Goal: Task Accomplishment & Management: Manage account settings

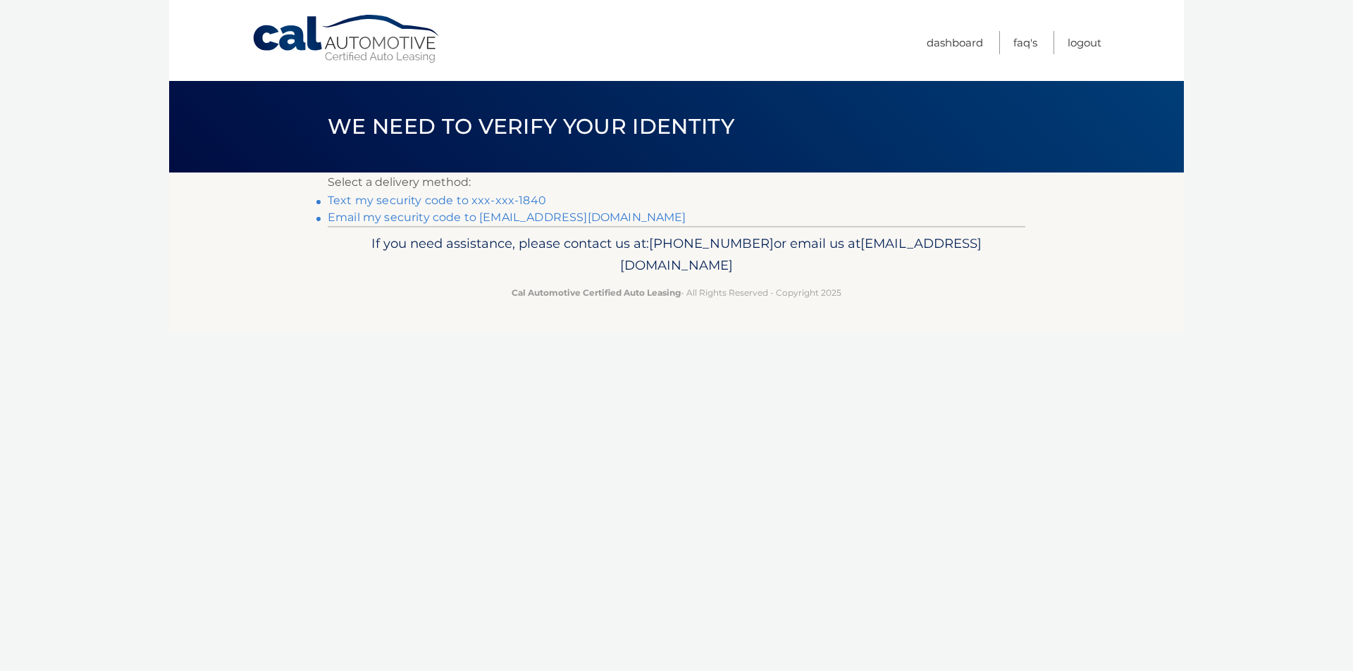
click at [430, 198] on link "Text my security code to xxx-xxx-1840" at bounding box center [437, 200] width 218 height 13
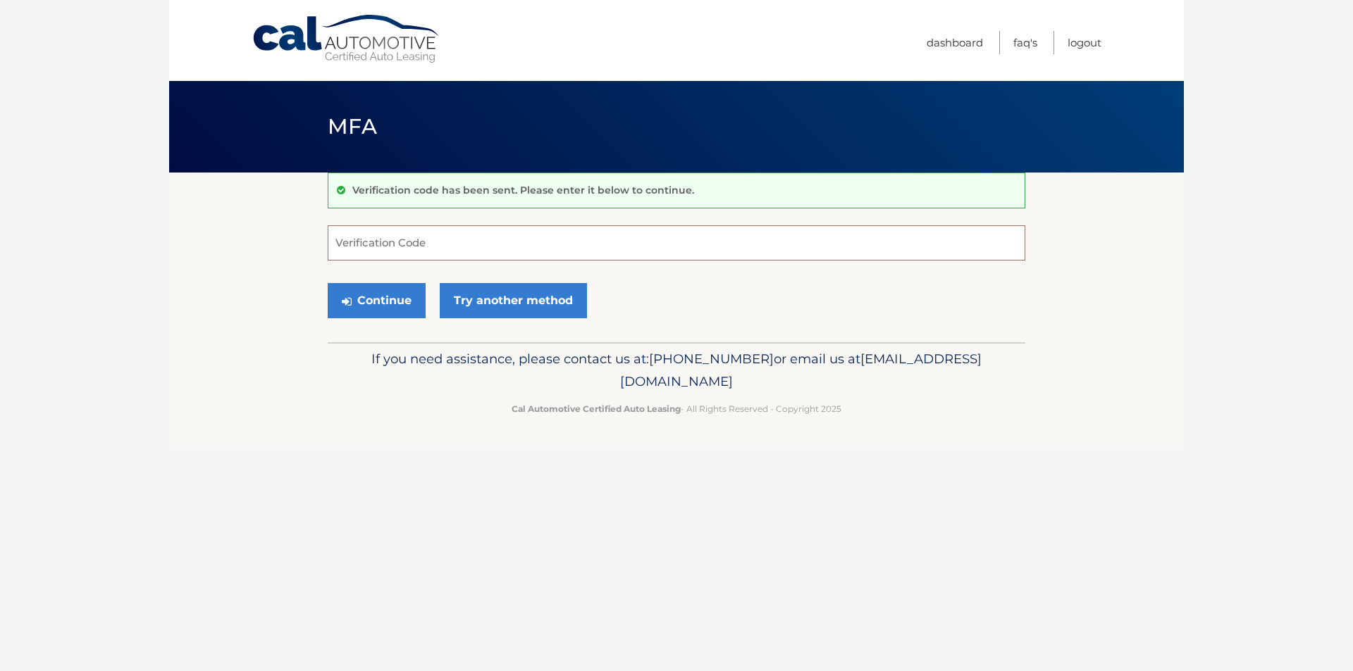
click at [404, 242] on input "Verification Code" at bounding box center [676, 242] width 697 height 35
type input "714476"
click at [328, 283] on button "Continue" at bounding box center [377, 300] width 98 height 35
click at [390, 294] on button "Continue" at bounding box center [377, 300] width 98 height 35
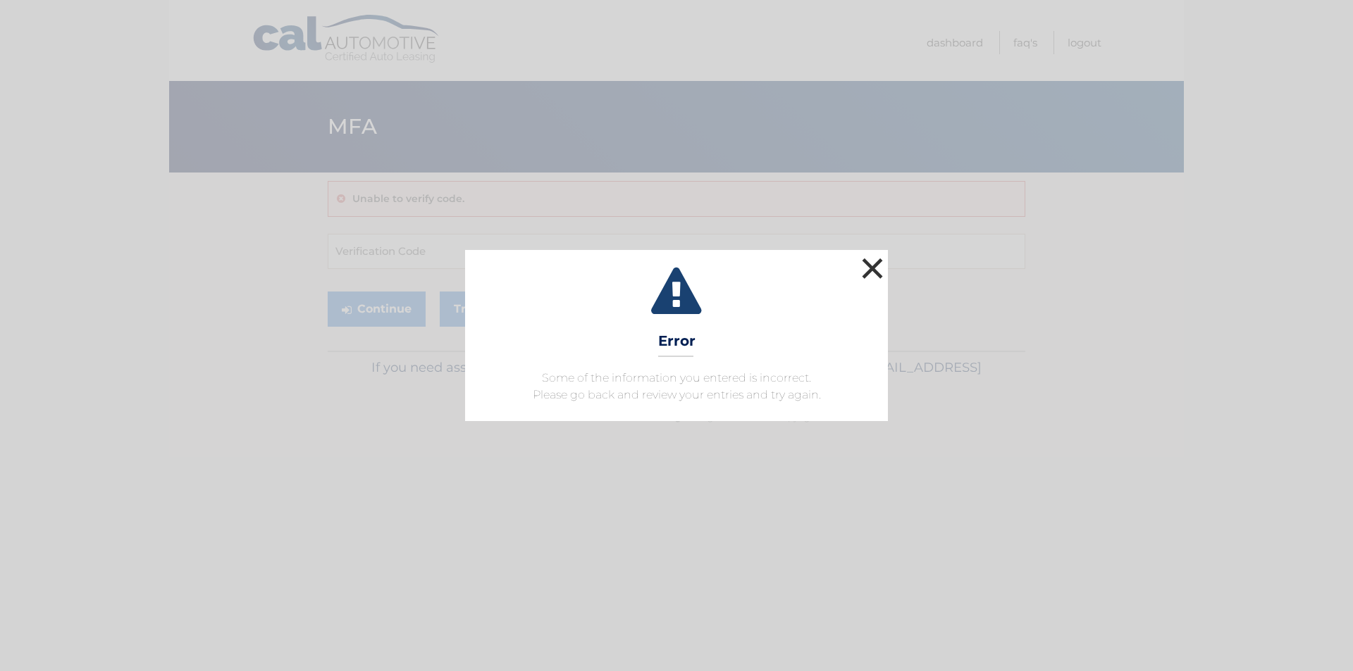
click at [868, 273] on button "×" at bounding box center [872, 268] width 28 height 28
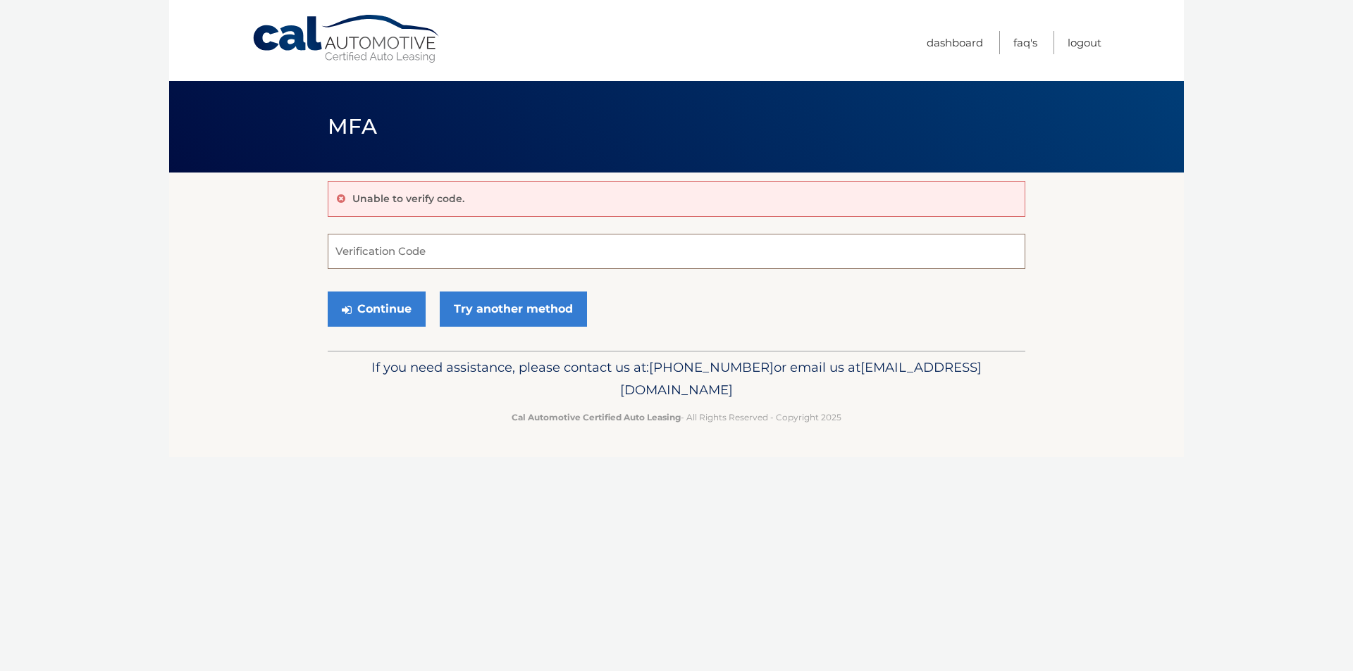
click at [352, 254] on input "Verification Code" at bounding box center [676, 251] width 697 height 35
type input "714476"
click at [380, 317] on button "Continue" at bounding box center [377, 309] width 98 height 35
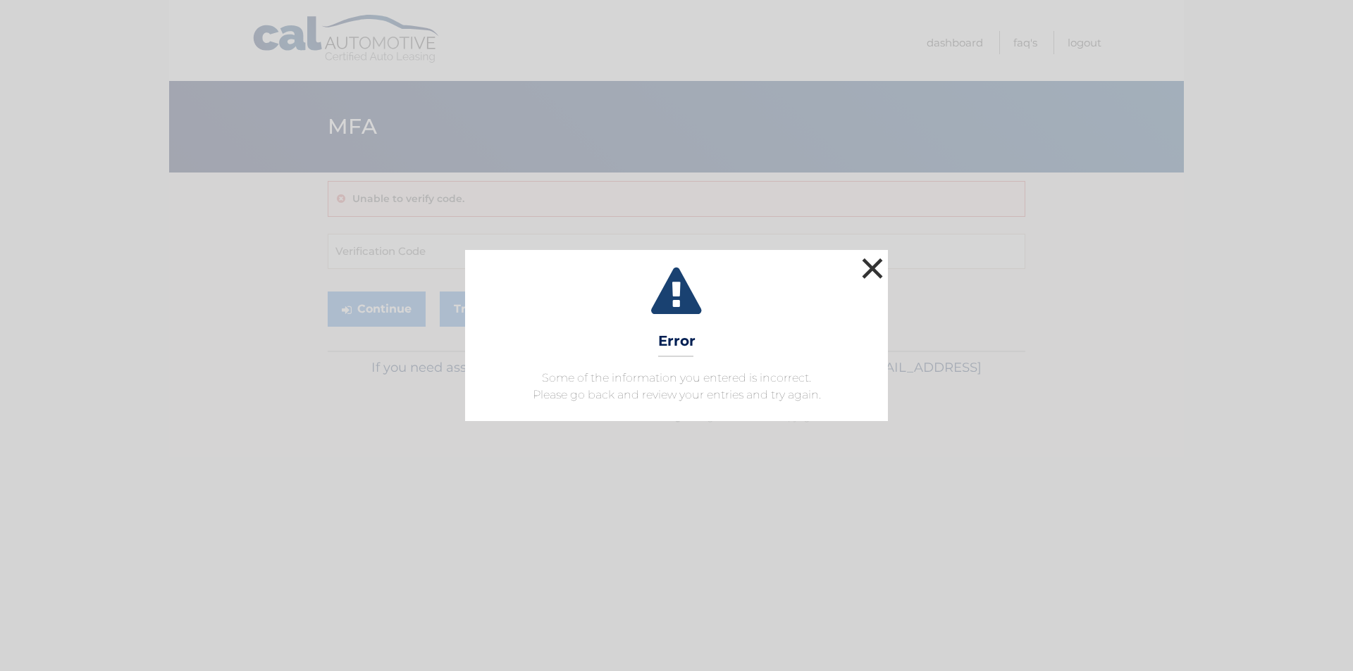
click at [878, 262] on button "×" at bounding box center [872, 268] width 28 height 28
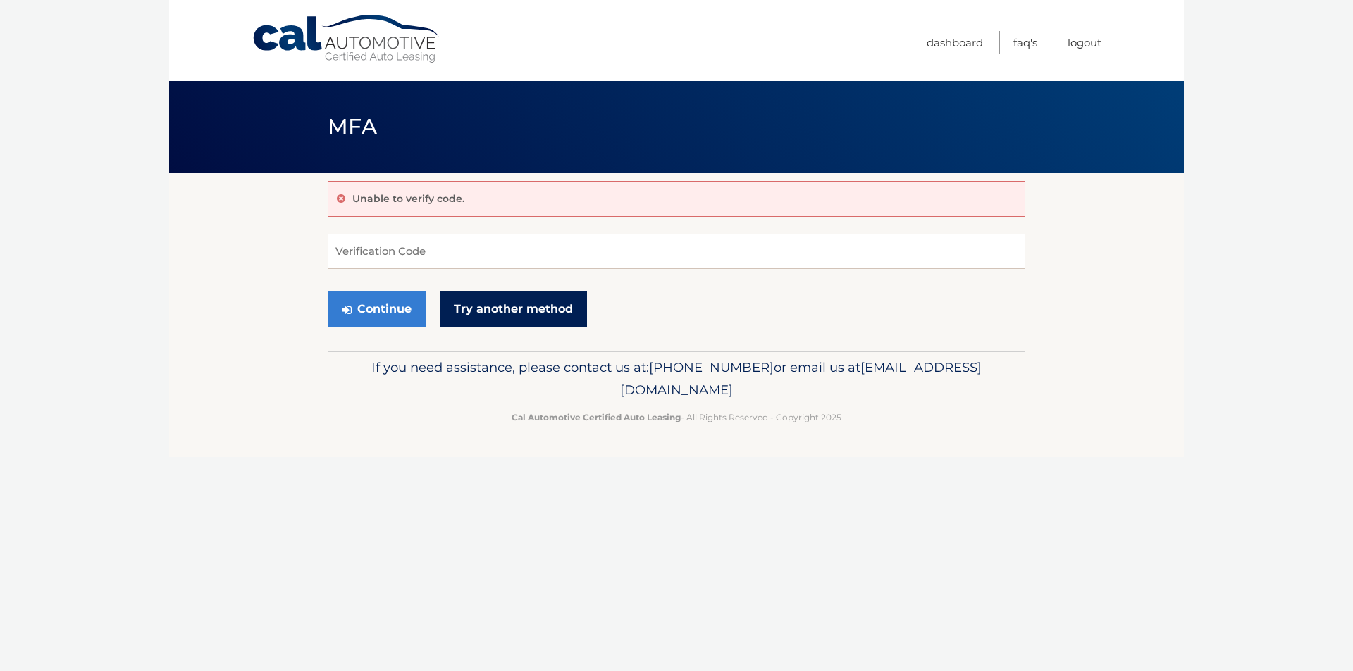
click at [495, 315] on link "Try another method" at bounding box center [513, 309] width 147 height 35
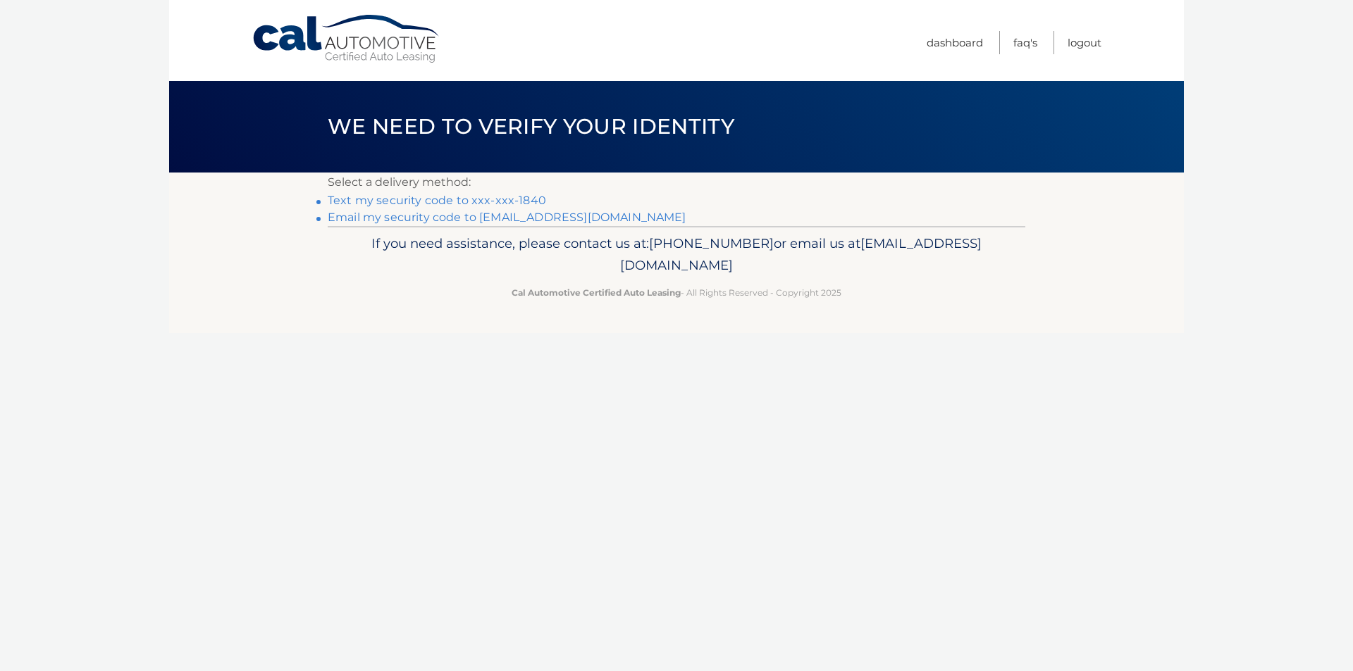
click at [510, 199] on link "Text my security code to xxx-xxx-1840" at bounding box center [437, 200] width 218 height 13
click at [1072, 43] on link "Logout" at bounding box center [1084, 42] width 34 height 23
click at [507, 201] on link "Text my security code to xxx-xxx-1840" at bounding box center [437, 200] width 218 height 13
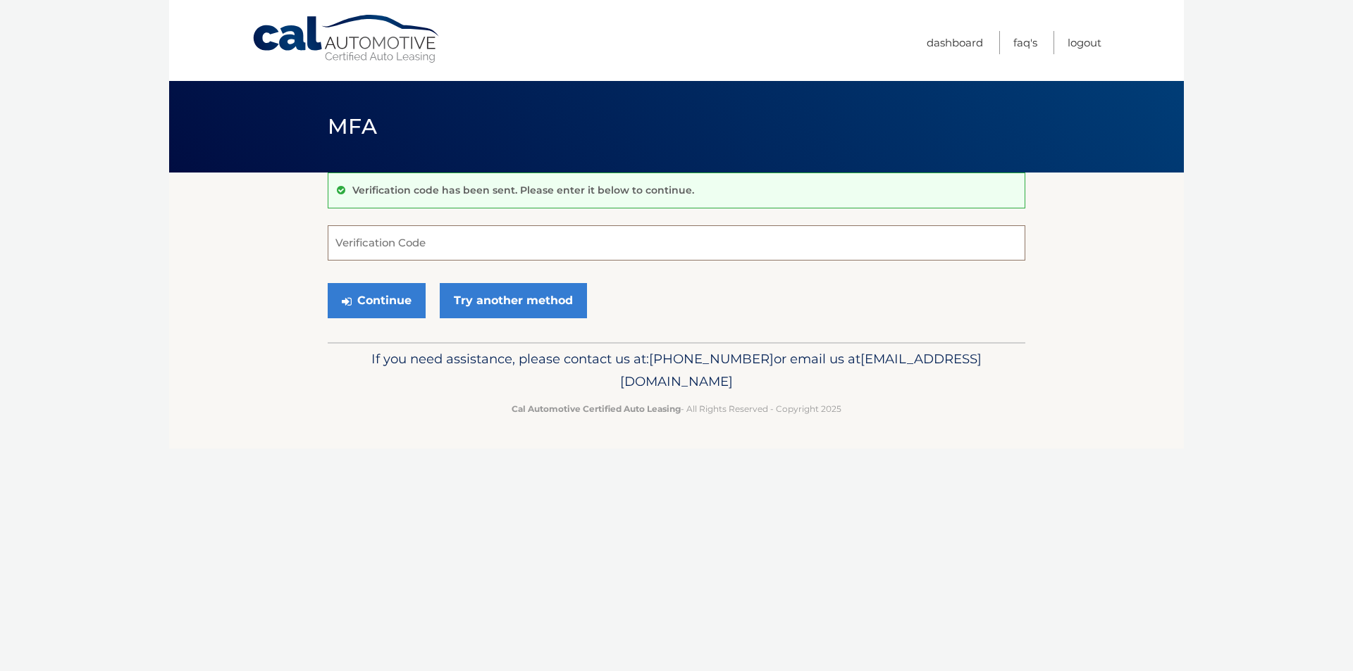
click at [393, 243] on input "Verification Code" at bounding box center [676, 242] width 697 height 35
type input "138519"
click at [358, 302] on button "Continue" at bounding box center [377, 300] width 98 height 35
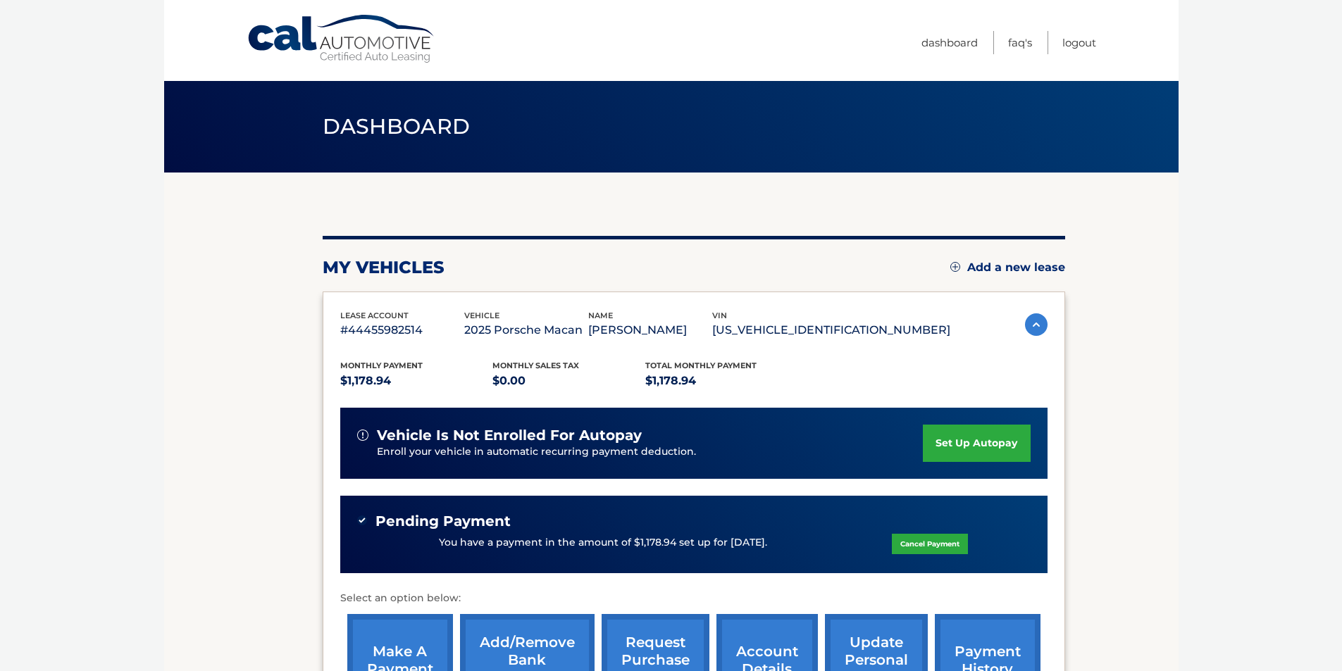
click at [332, 55] on link "Cal Automotive" at bounding box center [342, 39] width 190 height 50
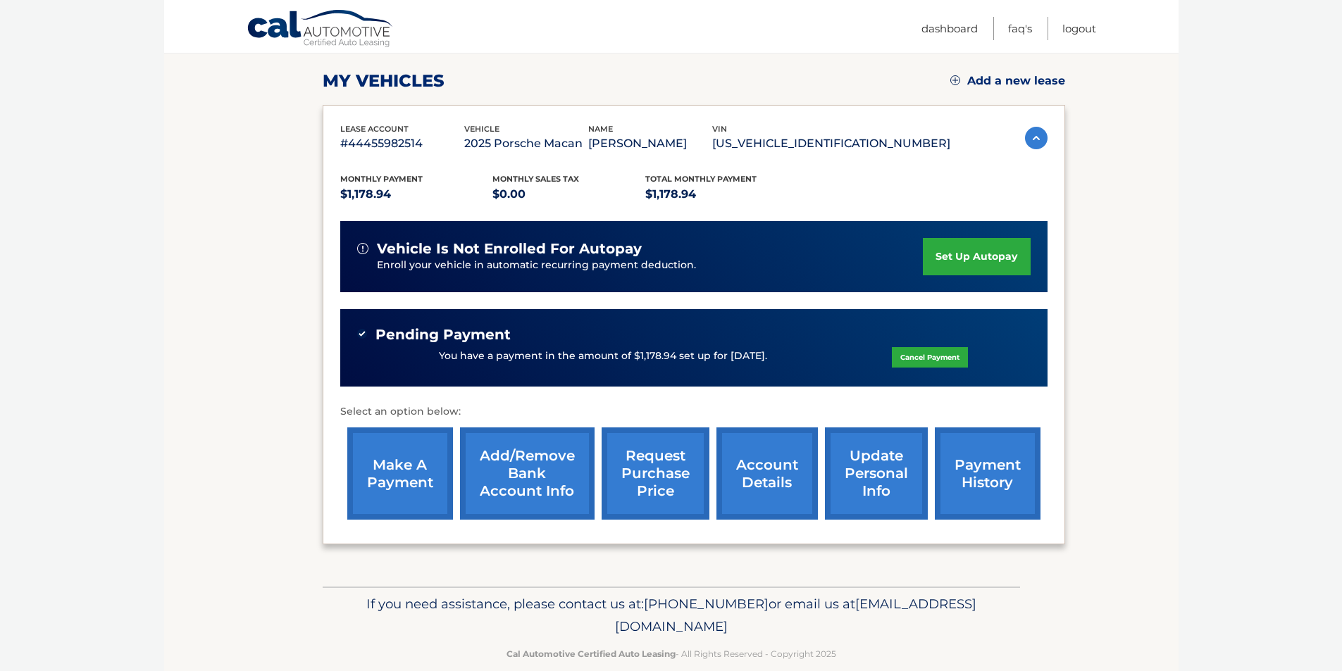
scroll to position [209, 0]
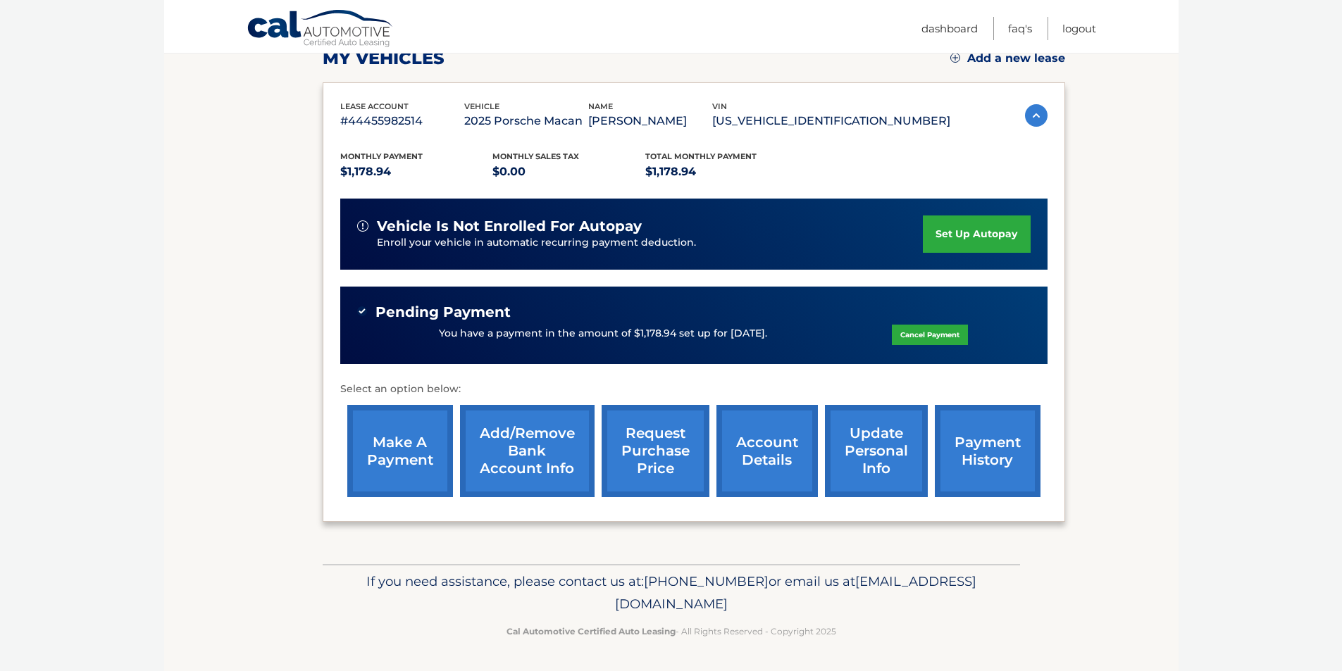
click at [775, 470] on link "account details" at bounding box center [766, 451] width 101 height 92
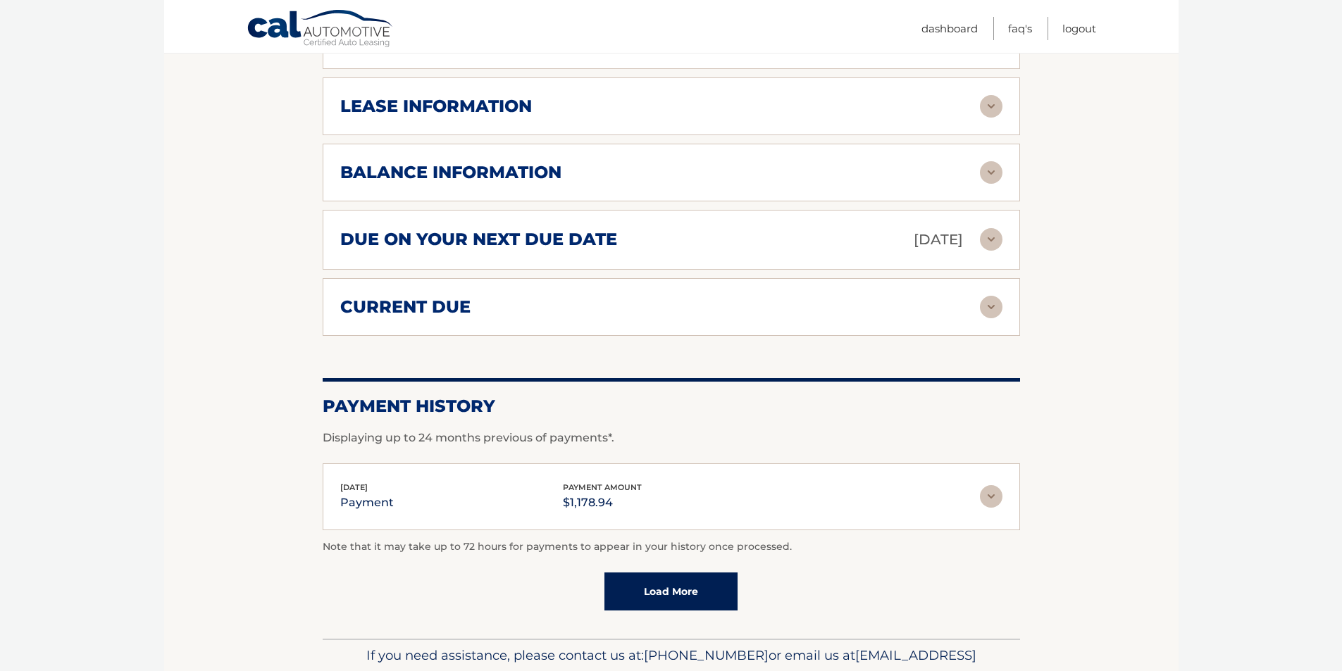
scroll to position [845, 0]
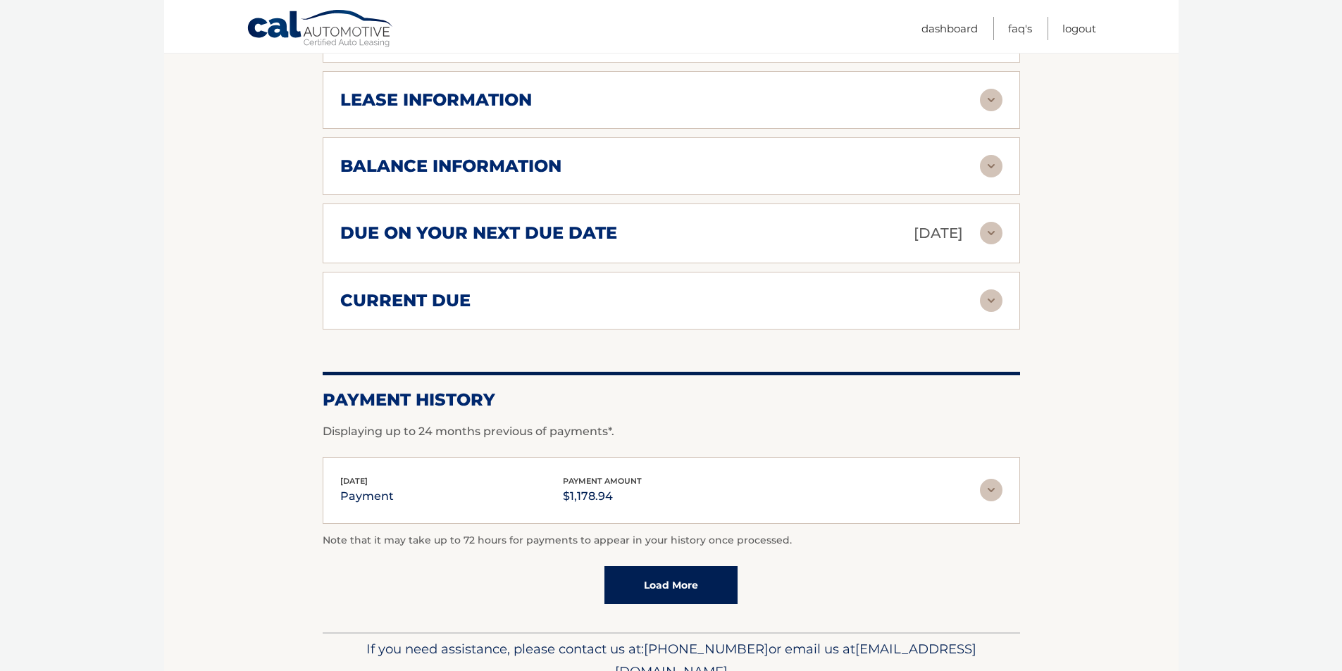
click at [992, 290] on img at bounding box center [991, 301] width 23 height 23
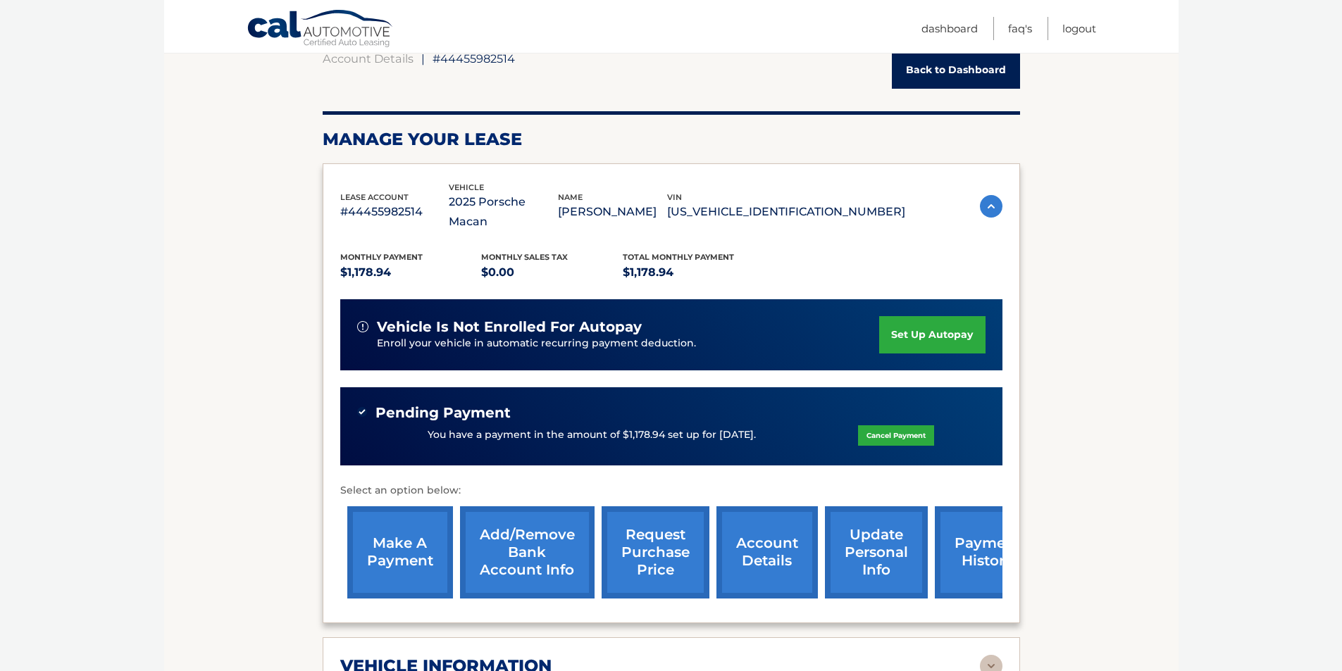
scroll to position [0, 0]
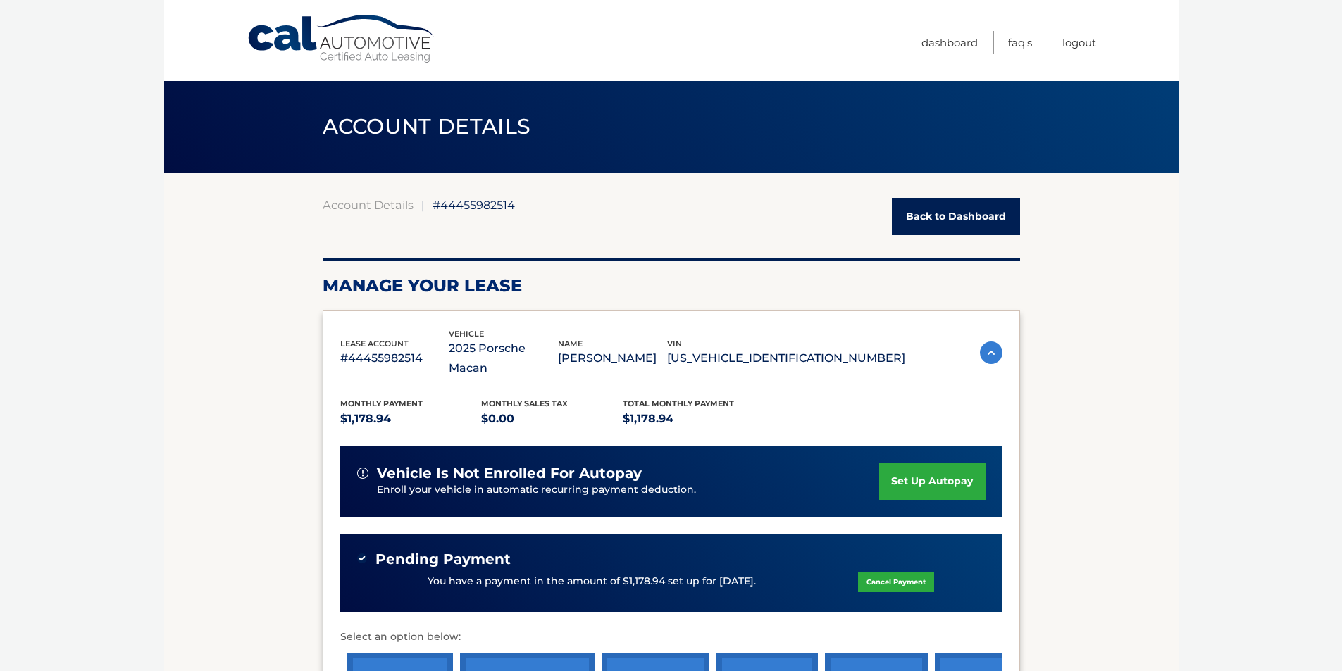
click at [990, 342] on img at bounding box center [991, 353] width 23 height 23
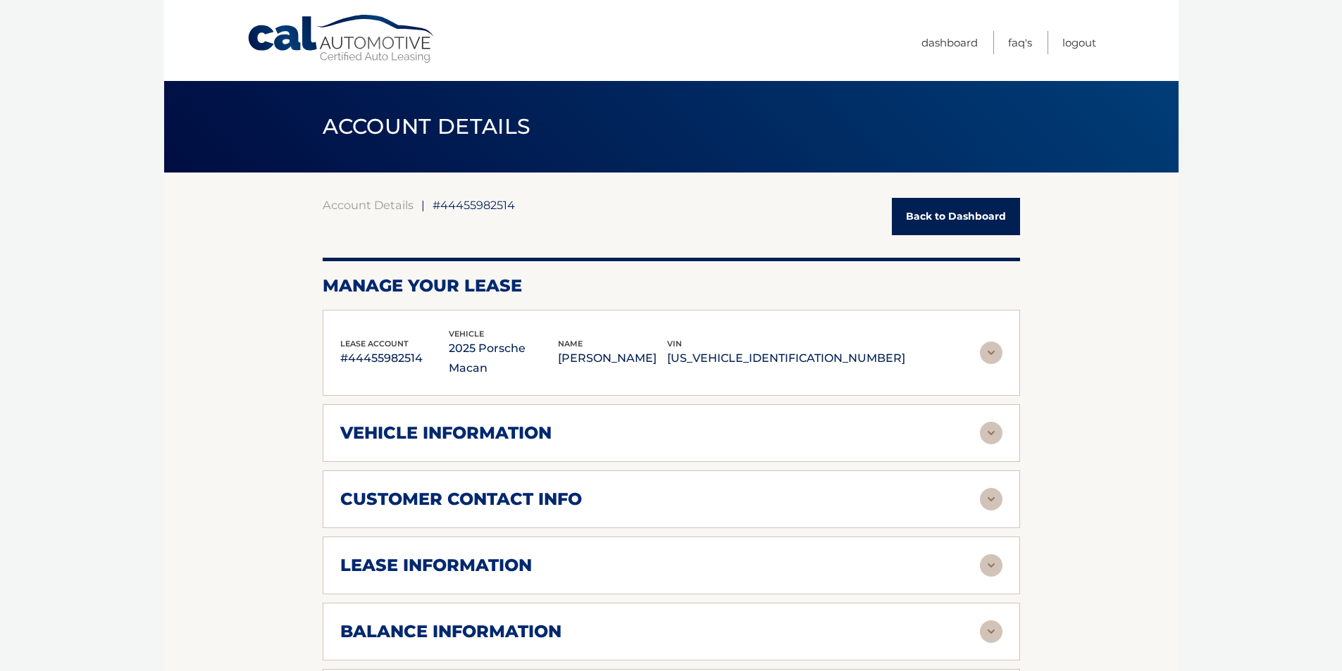
click at [990, 342] on img at bounding box center [991, 353] width 23 height 23
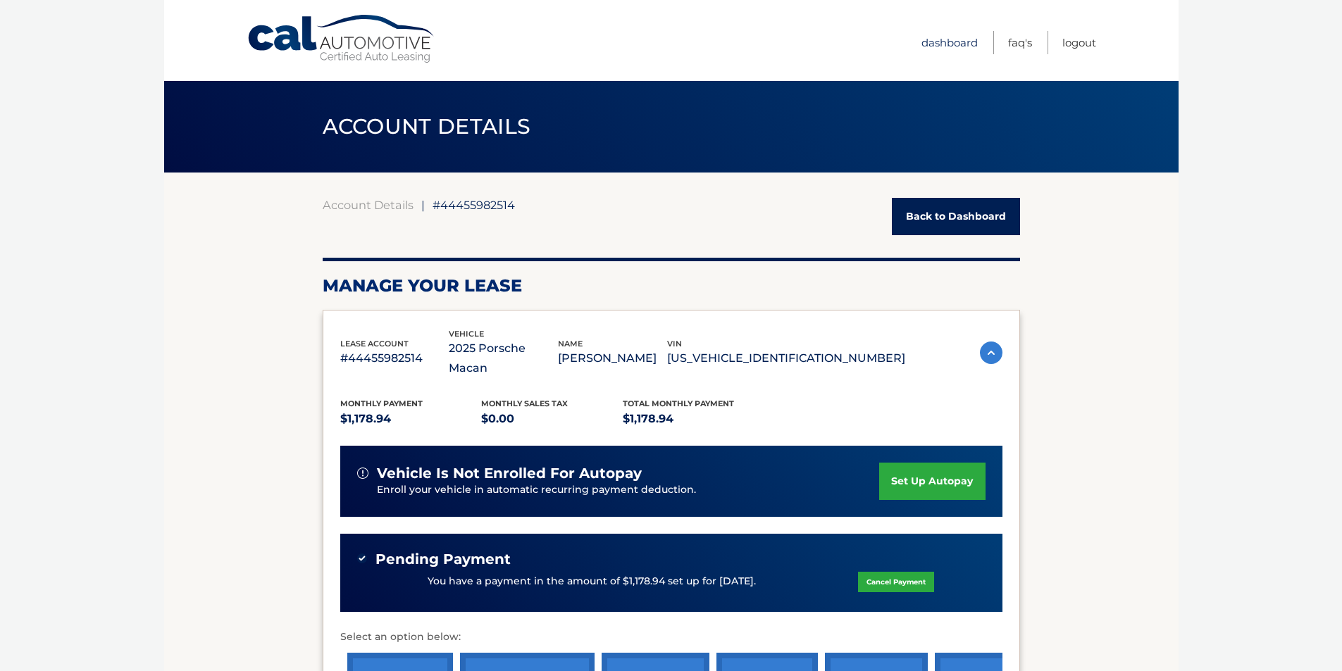
click at [951, 44] on link "Dashboard" at bounding box center [949, 42] width 56 height 23
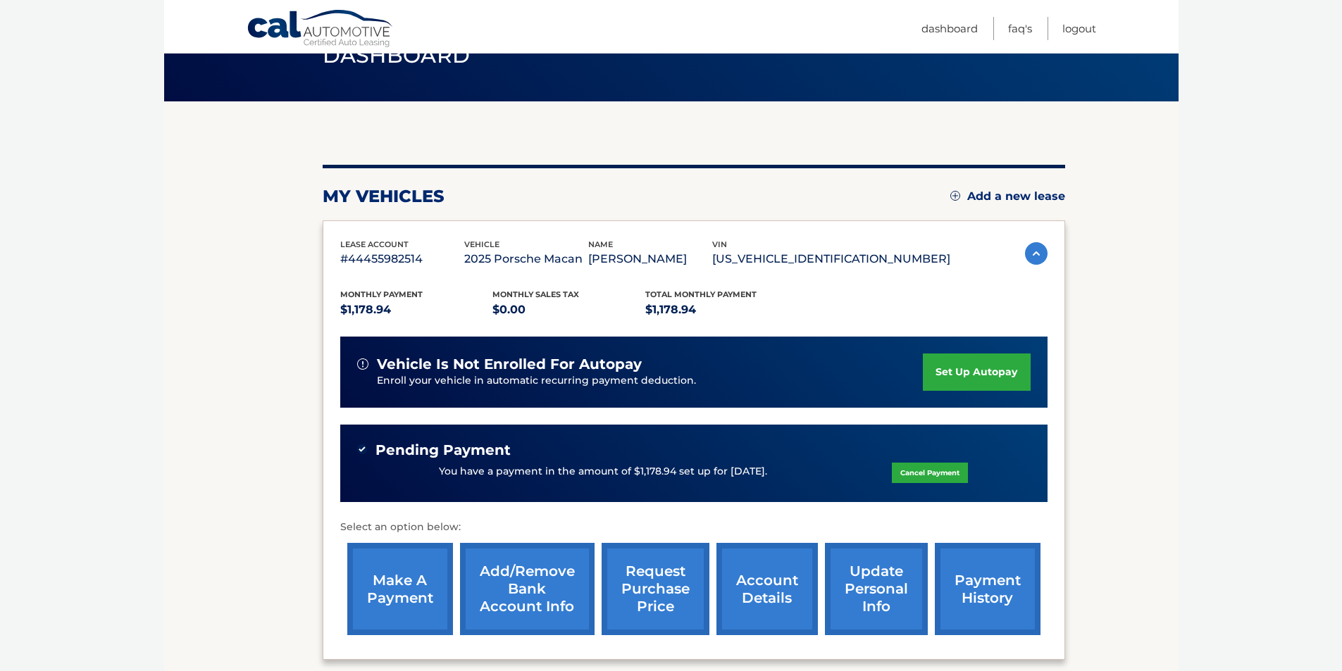
scroll to position [141, 0]
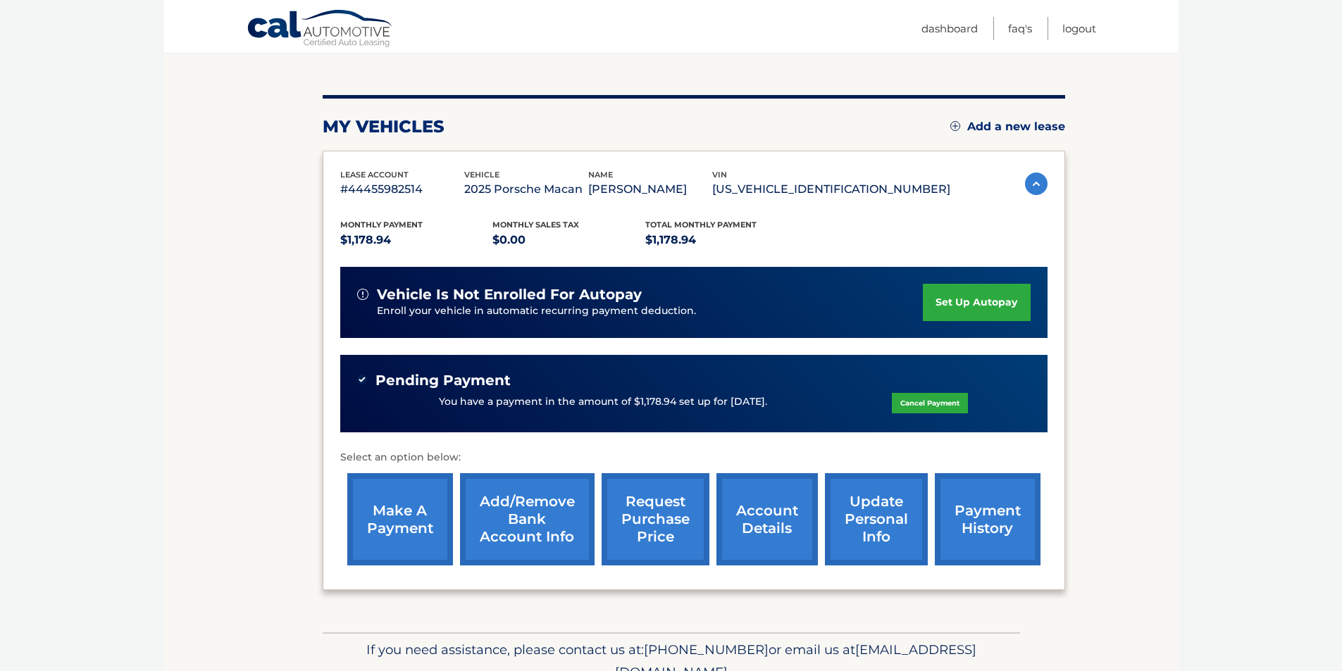
click at [415, 521] on link "make a payment" at bounding box center [400, 519] width 106 height 92
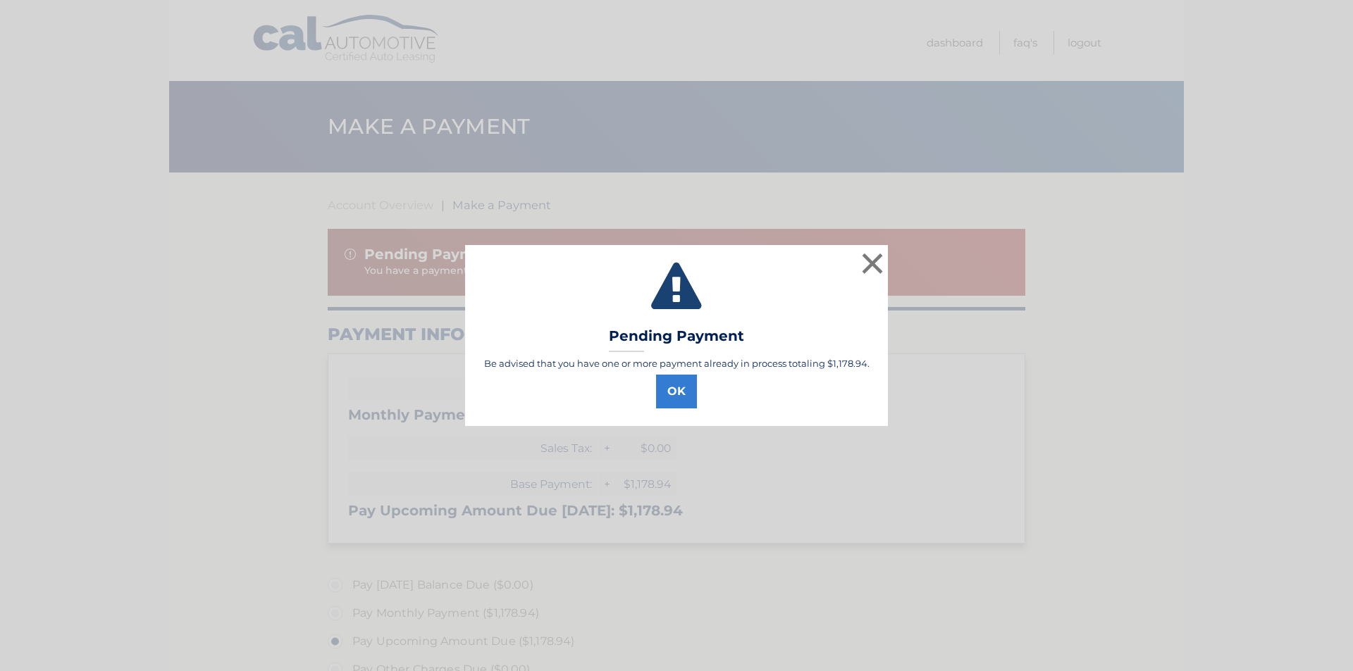
select select "OWY4MGYzODctOTAxNi00YzE5LTk0YTAtZTU3ODIzNWRlZTMx"
click at [683, 393] on button "OK" at bounding box center [676, 392] width 41 height 34
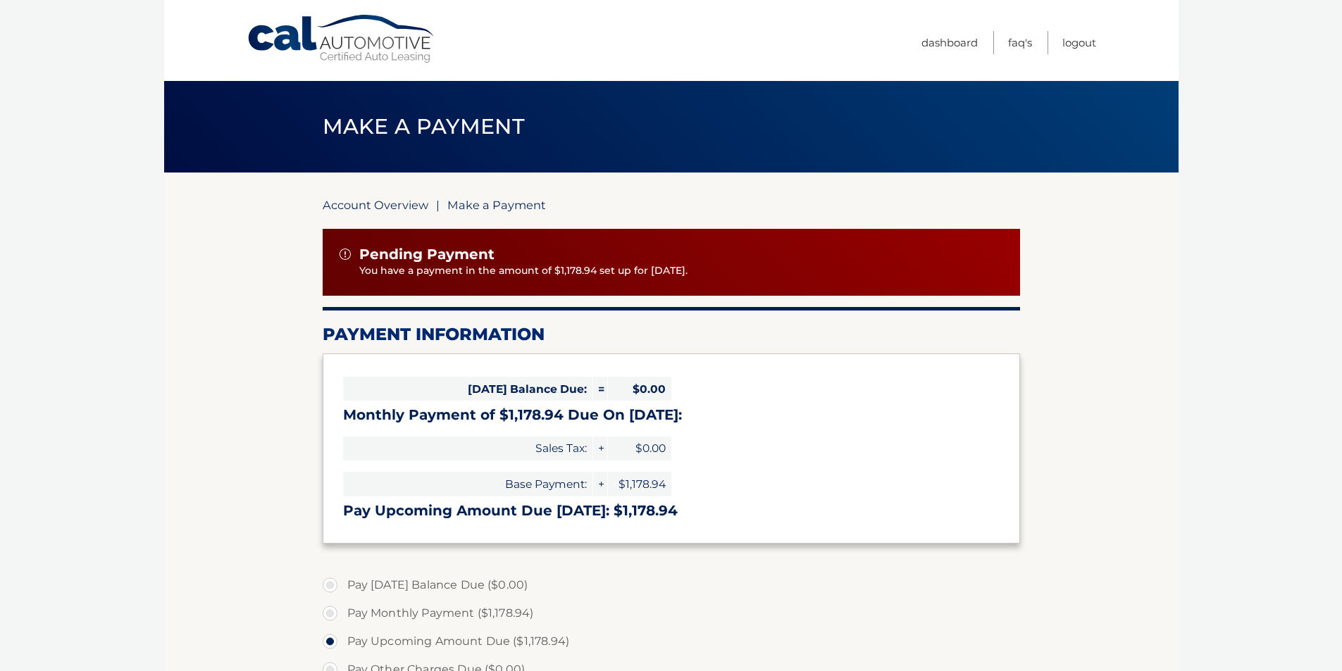
click at [373, 206] on link "Account Overview" at bounding box center [376, 205] width 106 height 14
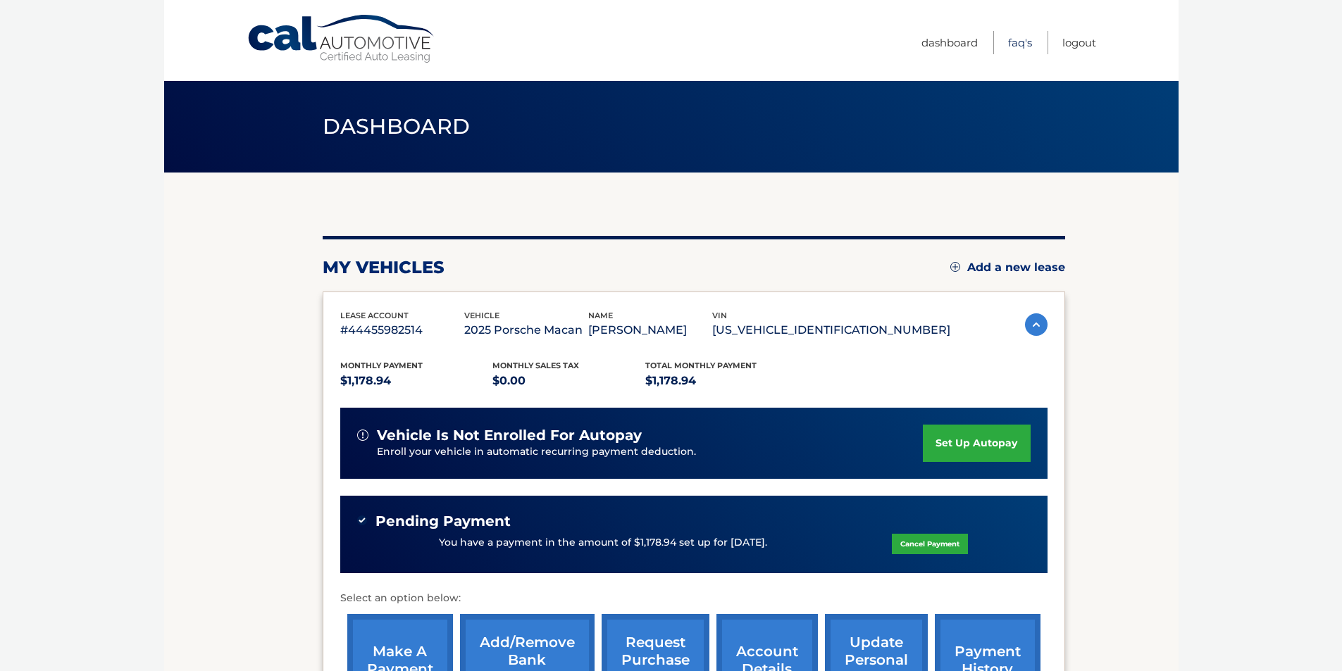
click at [1019, 46] on link "FAQ's" at bounding box center [1020, 42] width 24 height 23
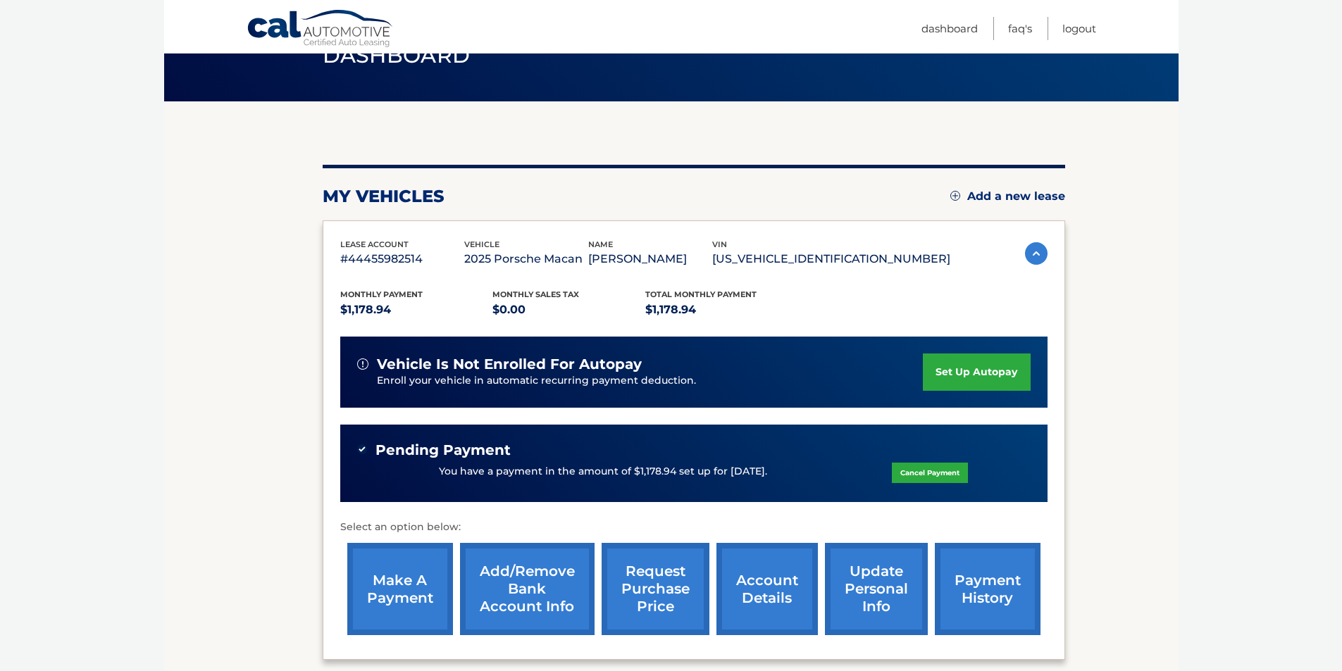
scroll to position [70, 0]
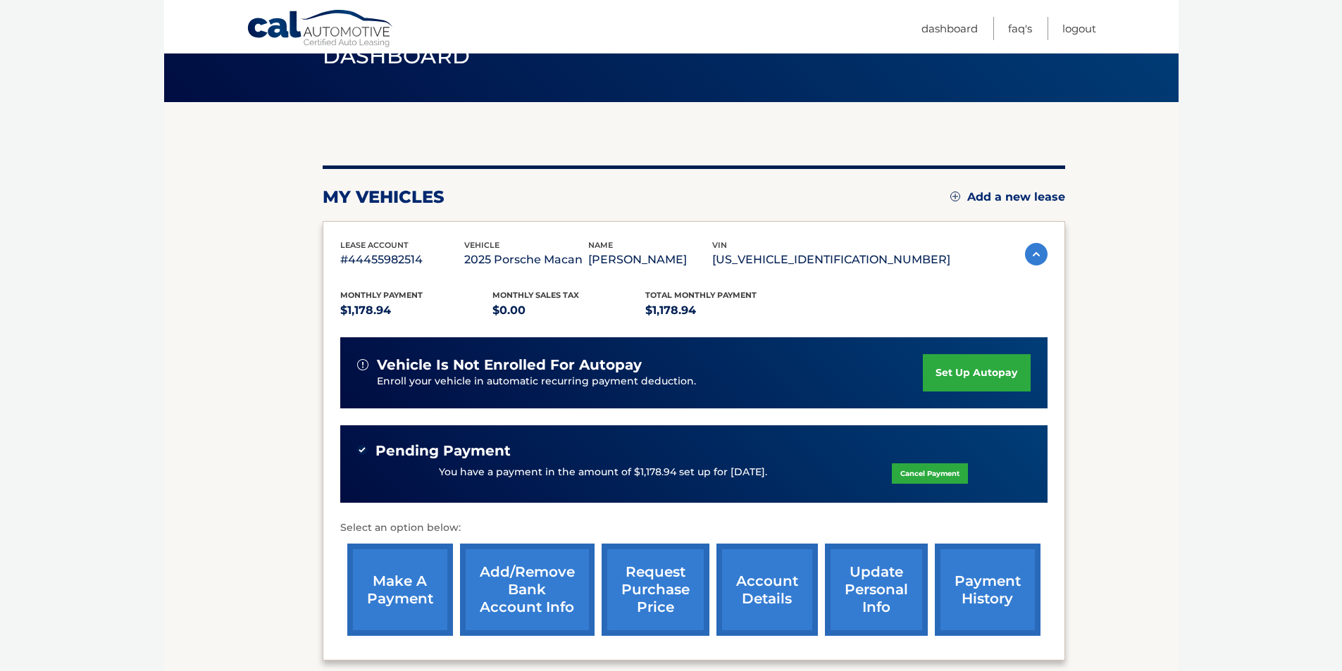
click at [978, 611] on link "payment history" at bounding box center [988, 590] width 106 height 92
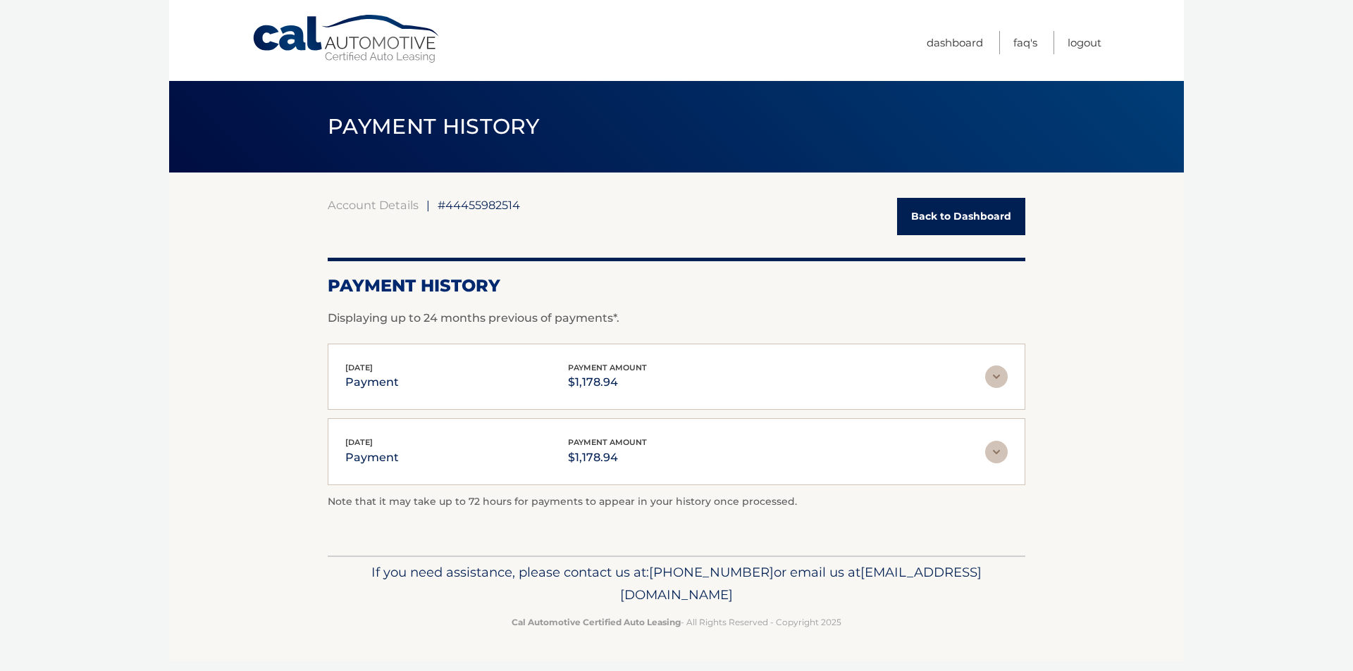
click at [354, 56] on link "Cal Automotive" at bounding box center [346, 39] width 190 height 50
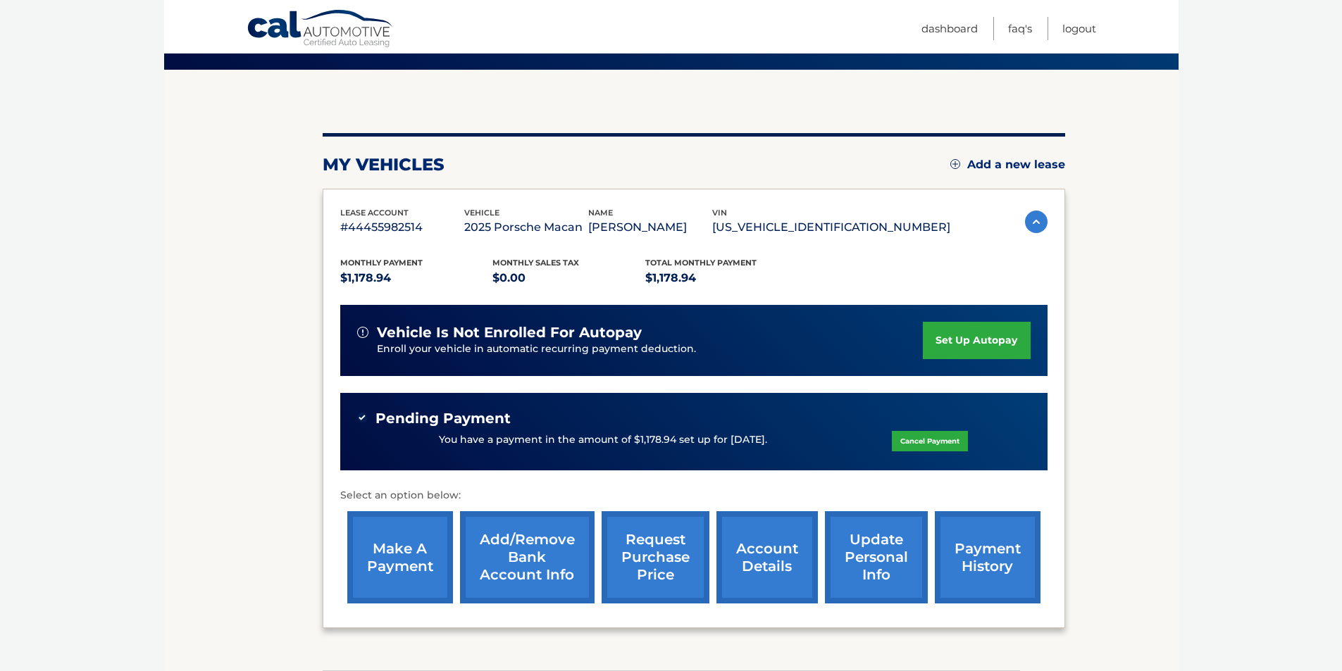
scroll to position [68, 0]
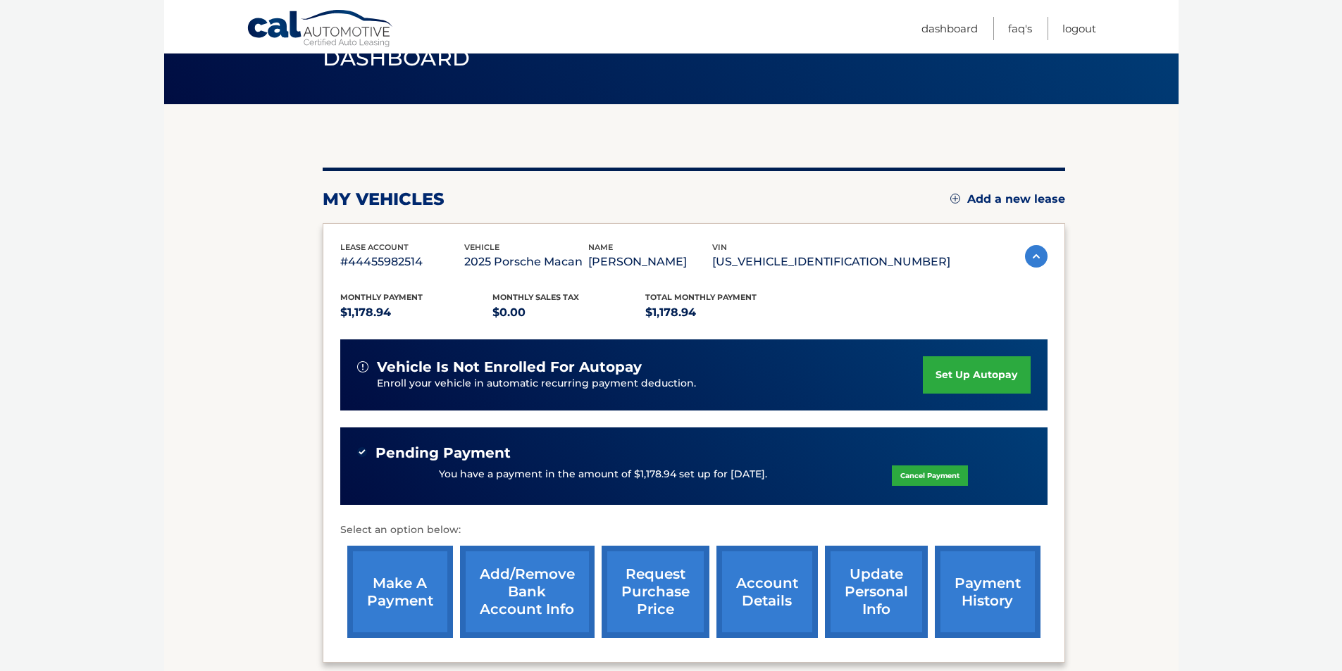
click at [999, 368] on link "set up autopay" at bounding box center [976, 374] width 107 height 37
click at [943, 32] on link "Dashboard" at bounding box center [949, 28] width 56 height 23
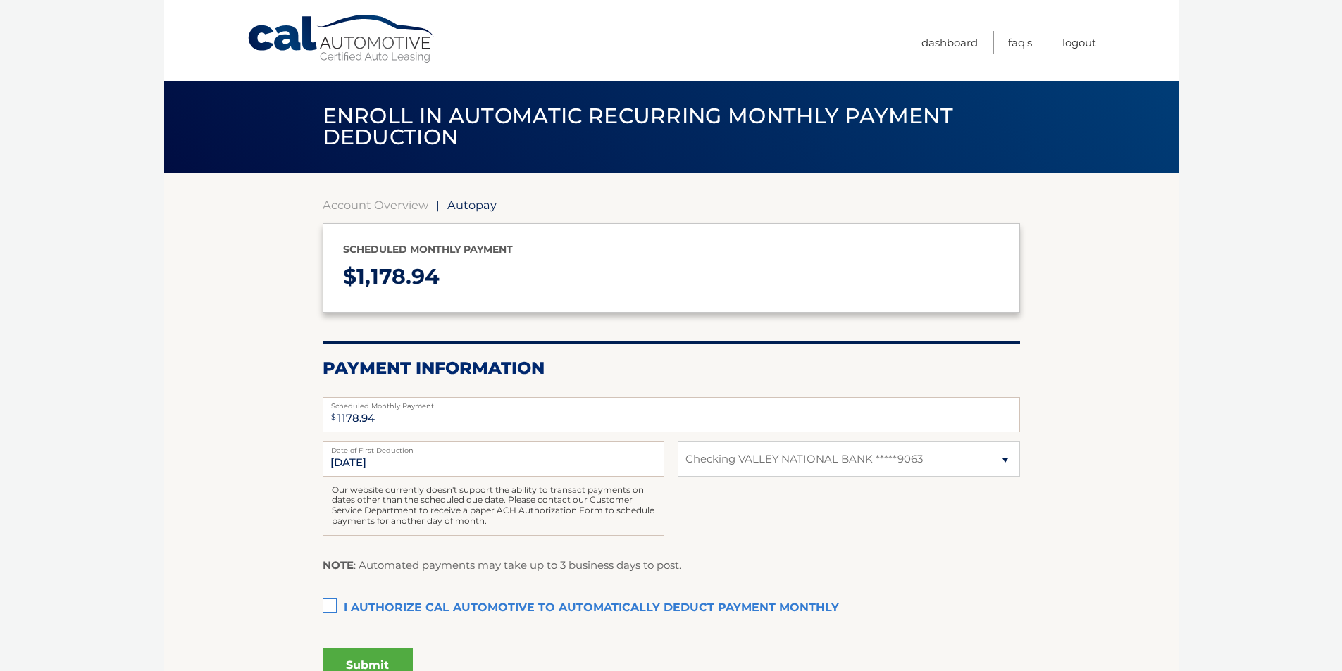
select select "OWY4MGYzODctOTAxNi00YzE5LTk0YTAtZTU3ODIzNWRlZTMx"
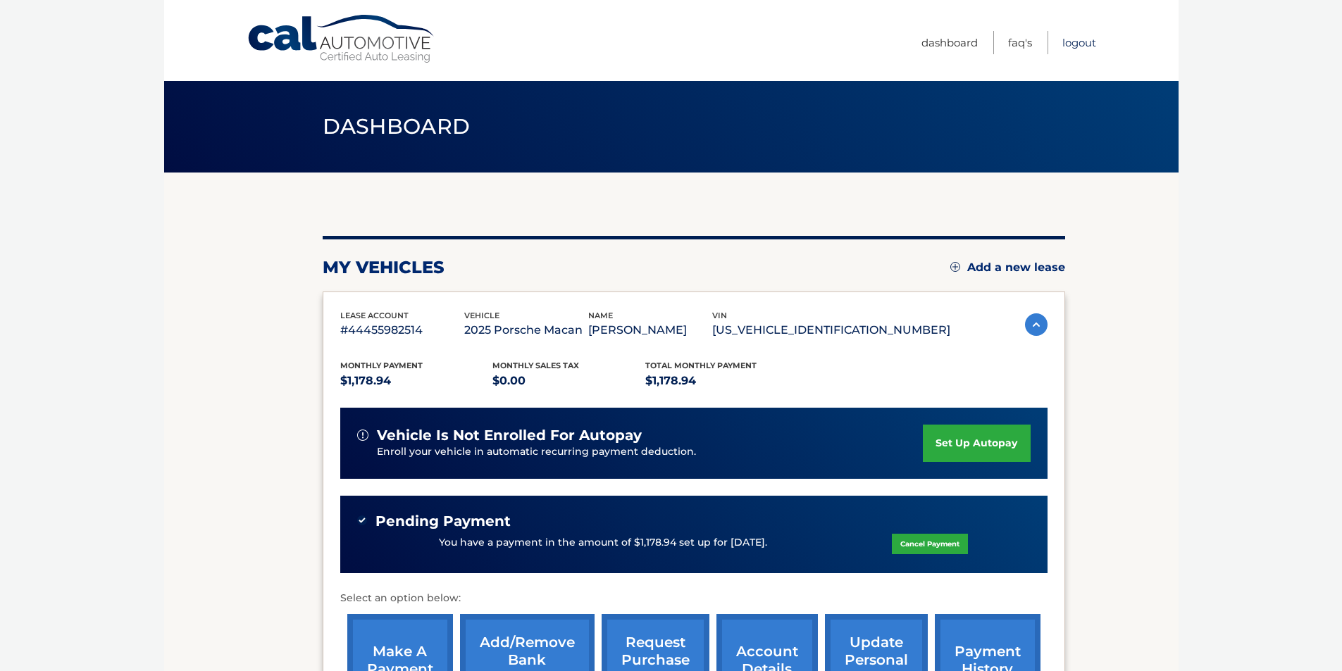
click at [1079, 48] on link "Logout" at bounding box center [1079, 42] width 34 height 23
